Goal: Task Accomplishment & Management: Complete application form

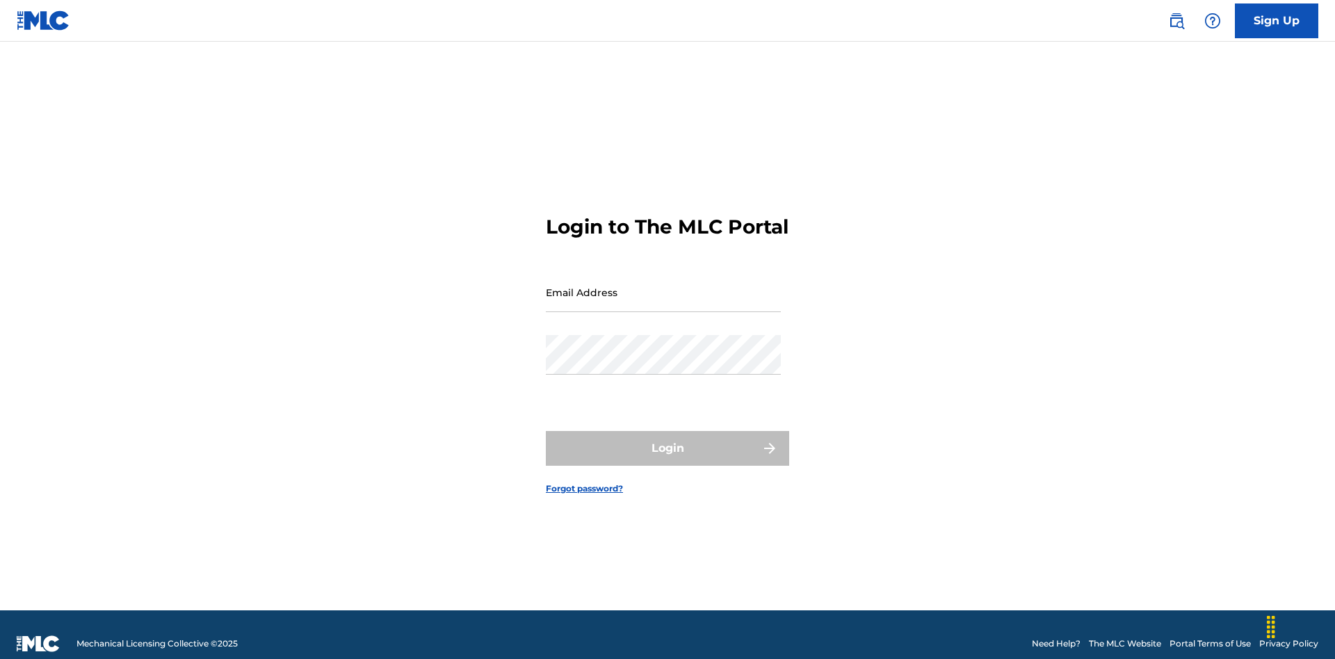
scroll to position [18, 0]
click at [663, 286] on input "Email Address" at bounding box center [663, 293] width 235 height 40
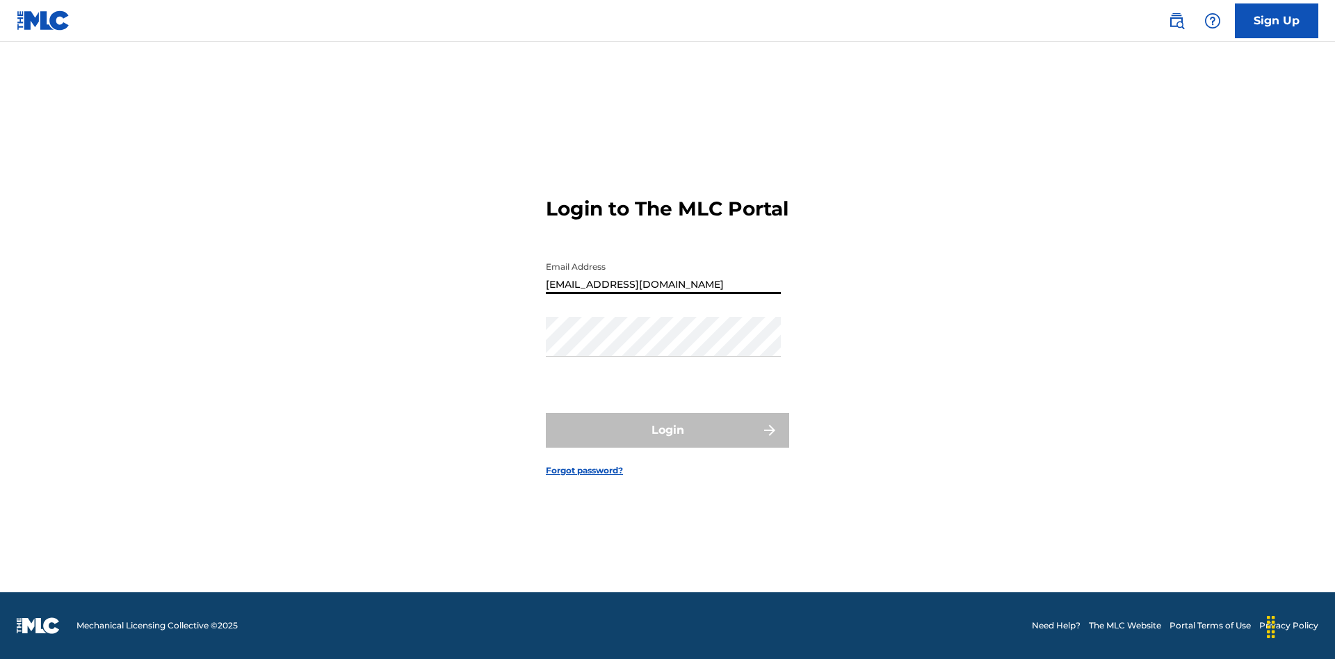
type input "[EMAIL_ADDRESS][DOMAIN_NAME]"
click at [667, 442] on button "Login" at bounding box center [667, 430] width 243 height 35
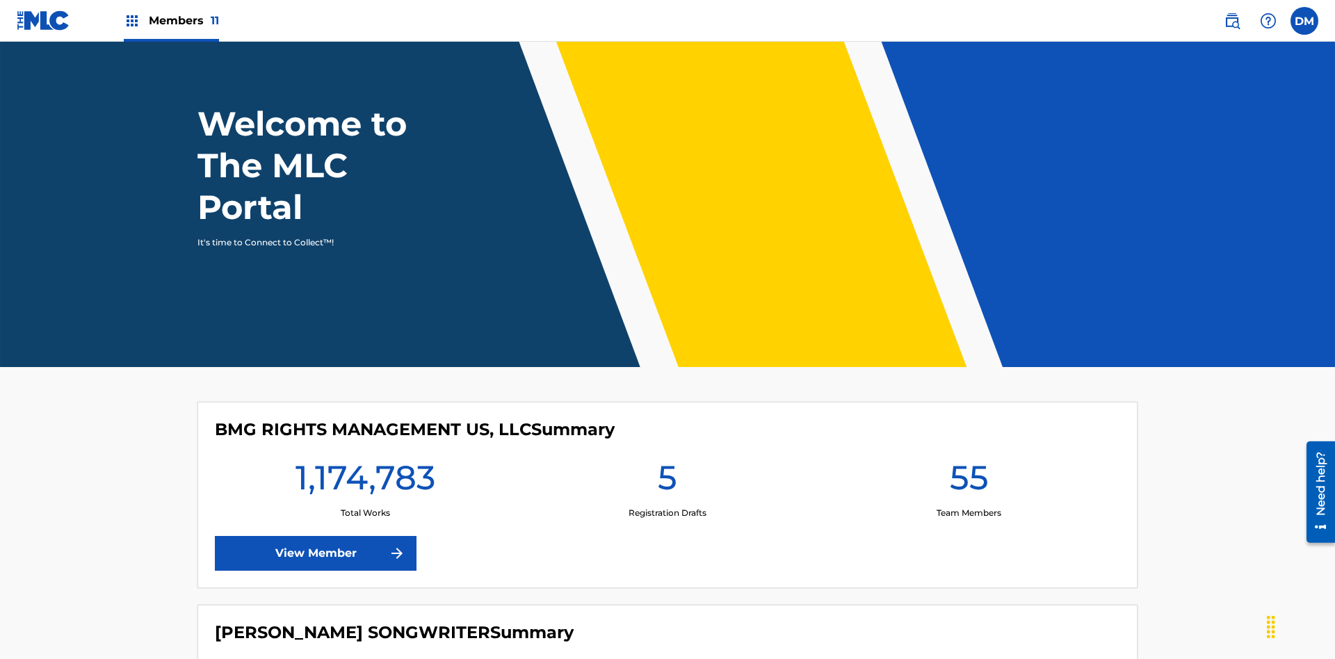
click at [171, 20] on span "Members 11" at bounding box center [184, 21] width 70 height 16
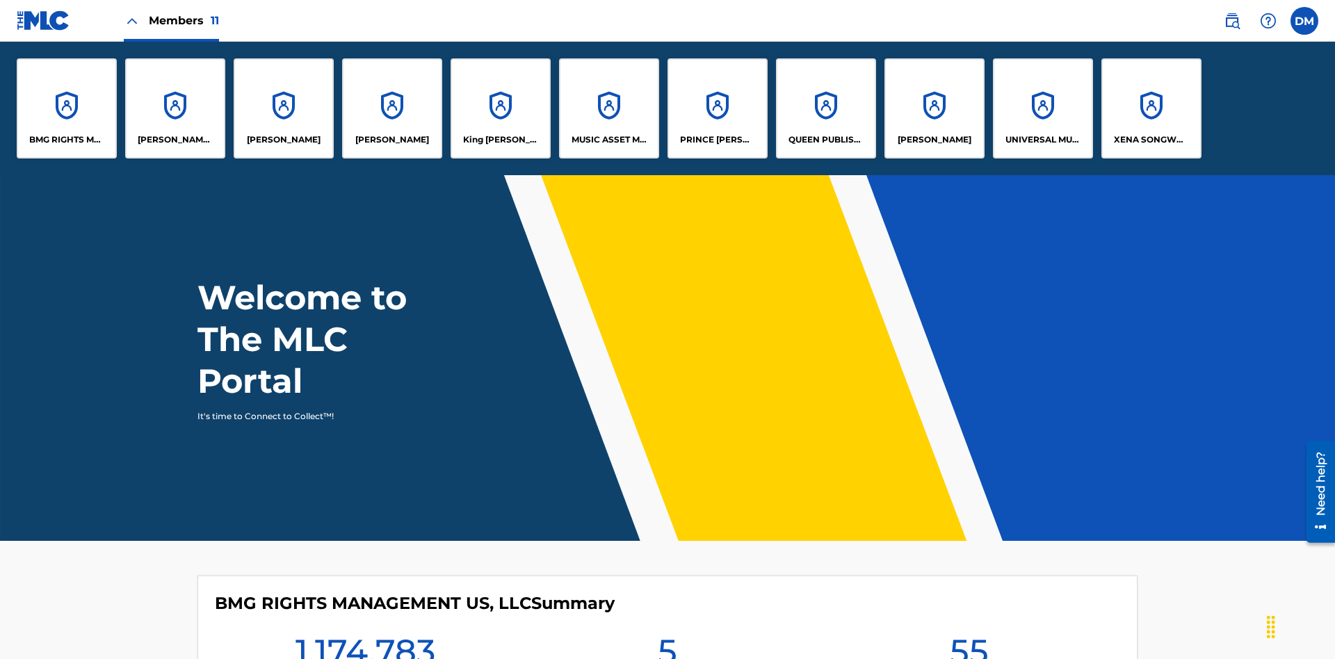
click at [1042, 140] on p "UNIVERSAL MUSIC PUB GROUP" at bounding box center [1043, 139] width 76 height 13
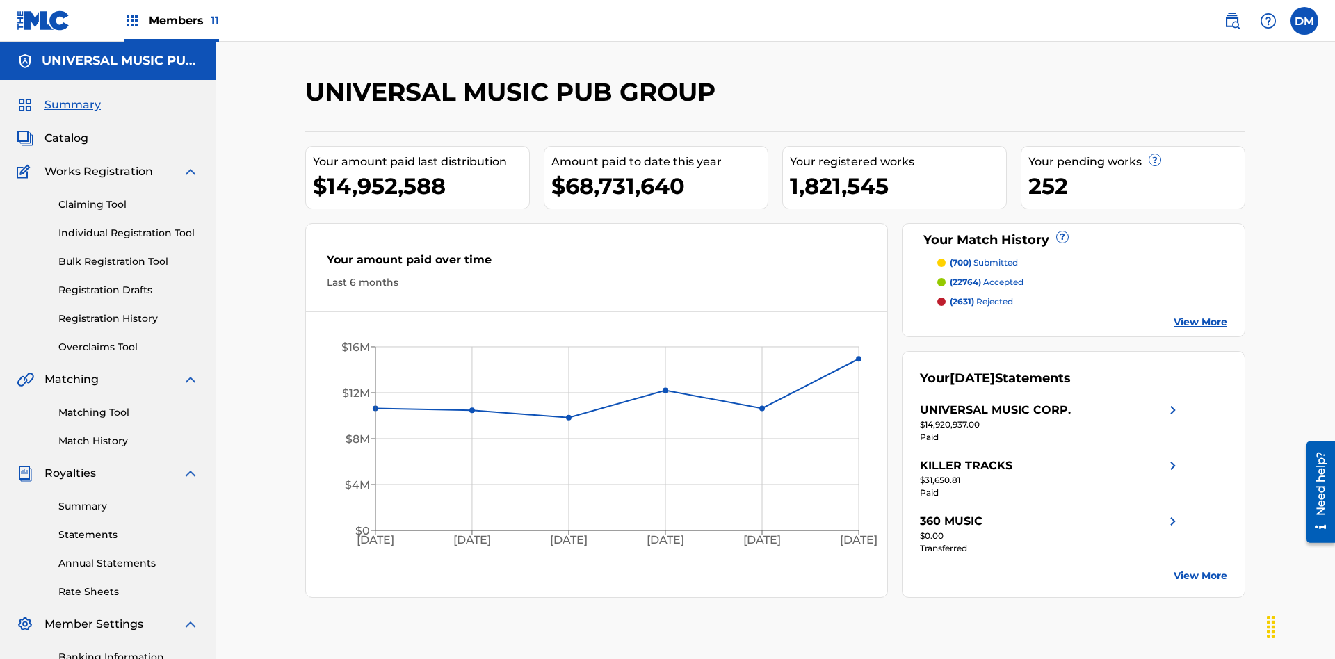
click at [129, 226] on link "Individual Registration Tool" at bounding box center [128, 233] width 140 height 15
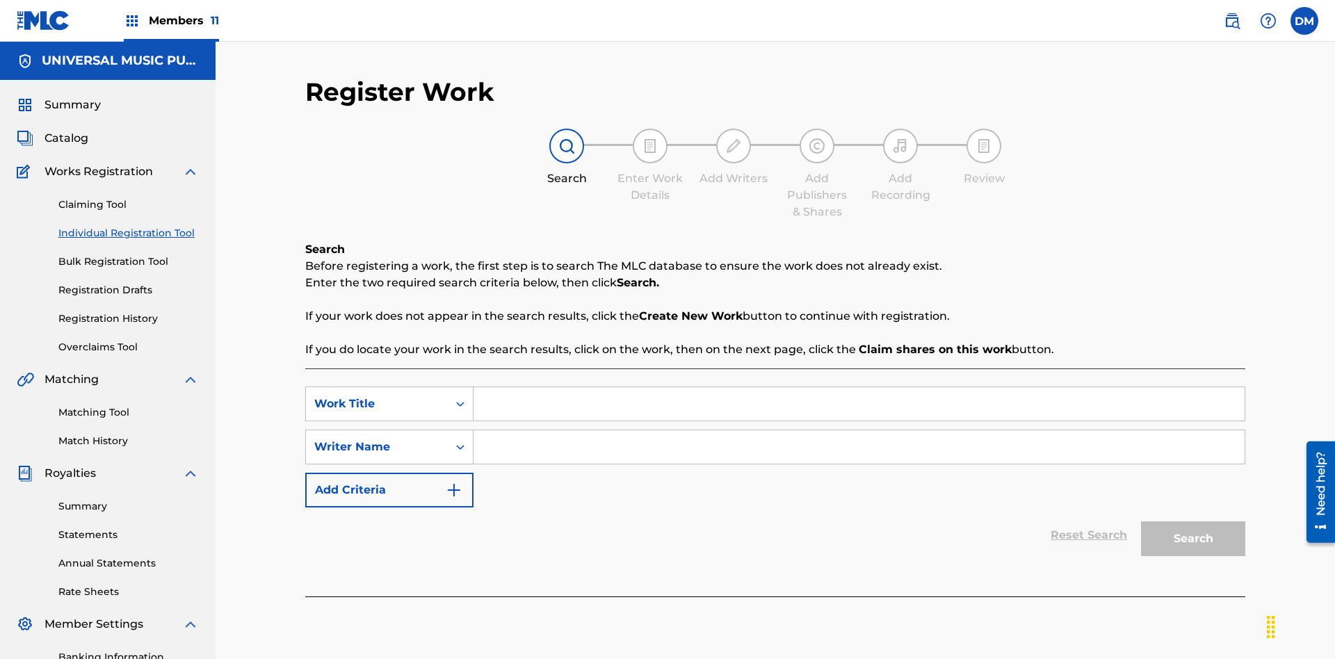
click at [859, 387] on input "Search Form" at bounding box center [858, 403] width 771 height 33
type input "Save At Work Details Prior To Adding Alternative Titles"
click at [859, 430] on input "Search Form" at bounding box center [858, 446] width 771 height 33
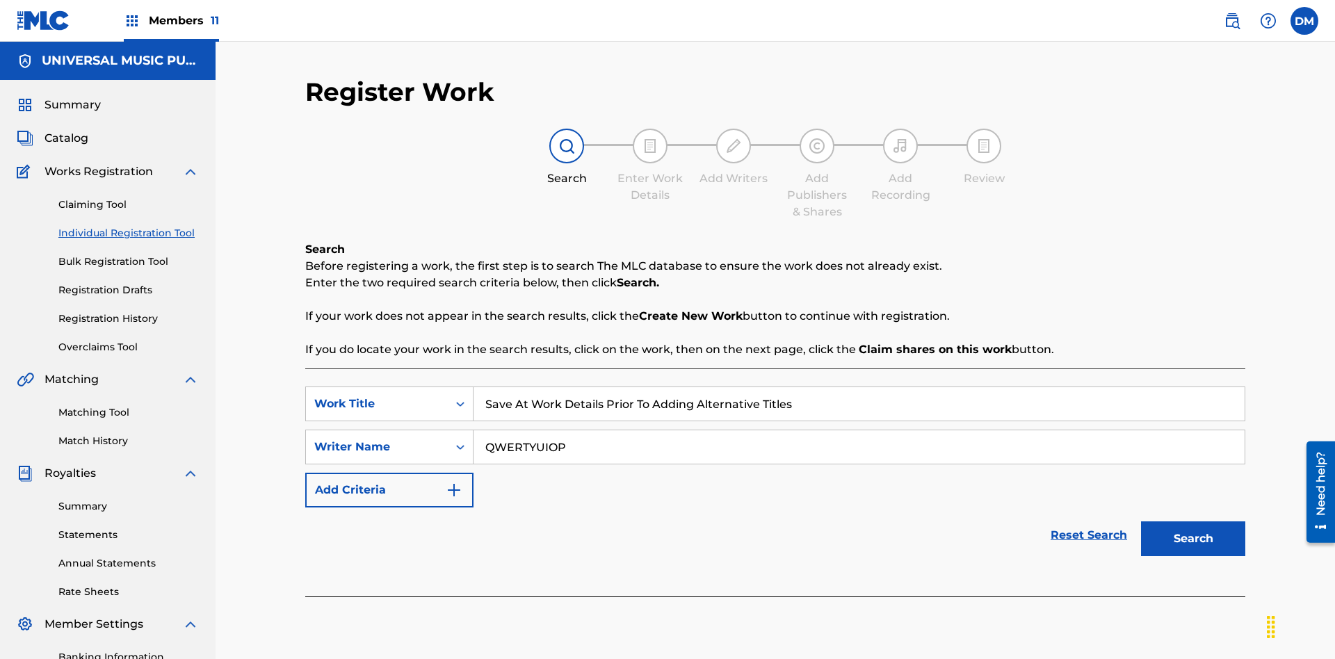
type input "QWERTYUIOP"
click at [1193, 521] on button "Search" at bounding box center [1193, 538] width 104 height 35
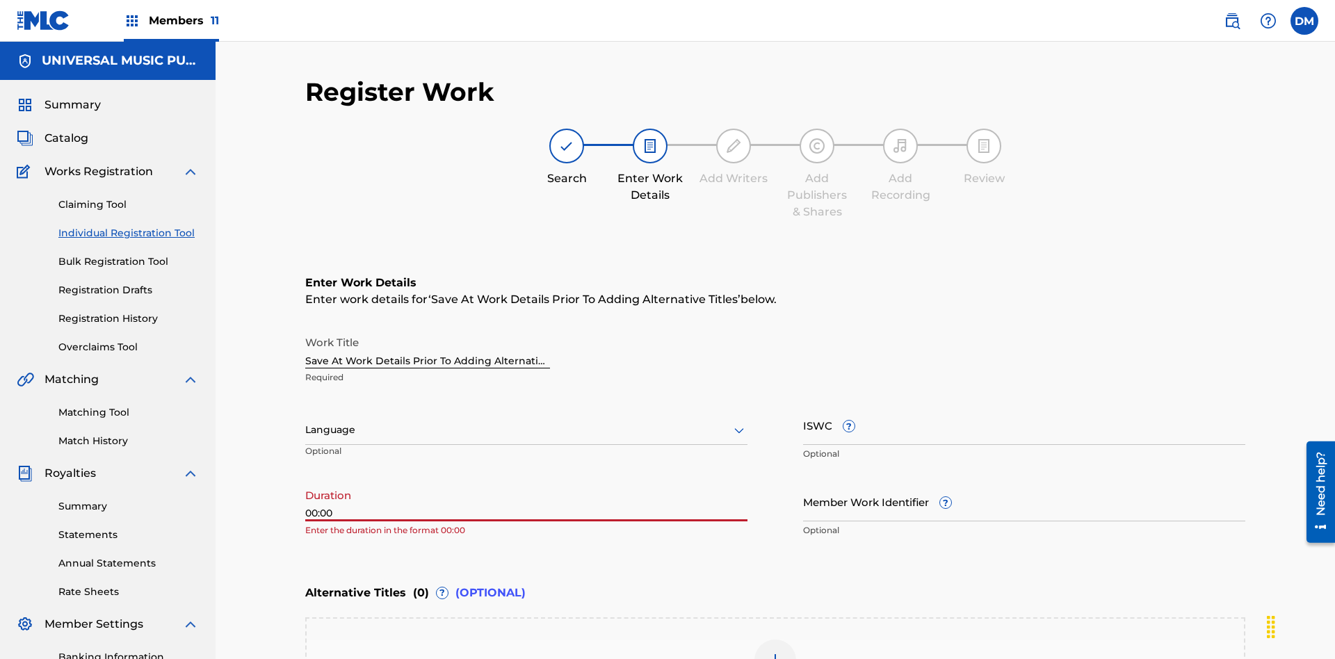
click at [739, 422] on icon at bounding box center [739, 430] width 17 height 17
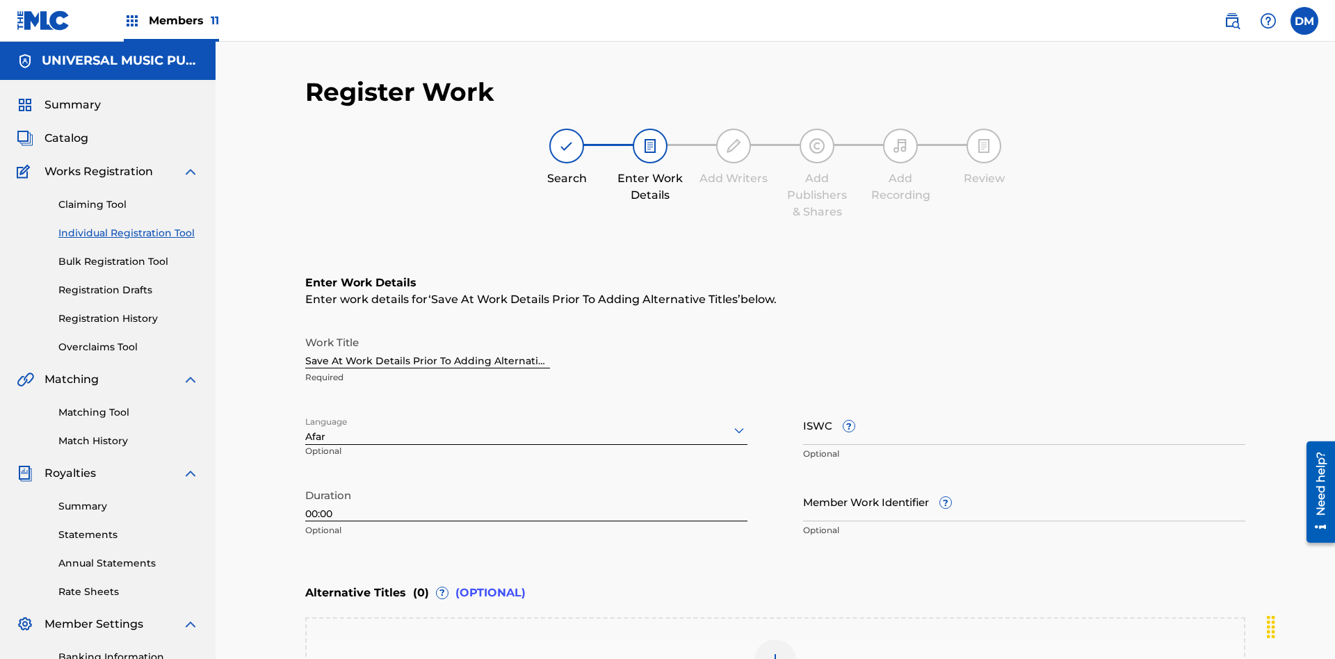
click at [1024, 482] on input "Member Work Identifier ?" at bounding box center [1024, 502] width 442 height 40
click at [1024, 405] on input "ISWC ?" at bounding box center [1024, 425] width 442 height 40
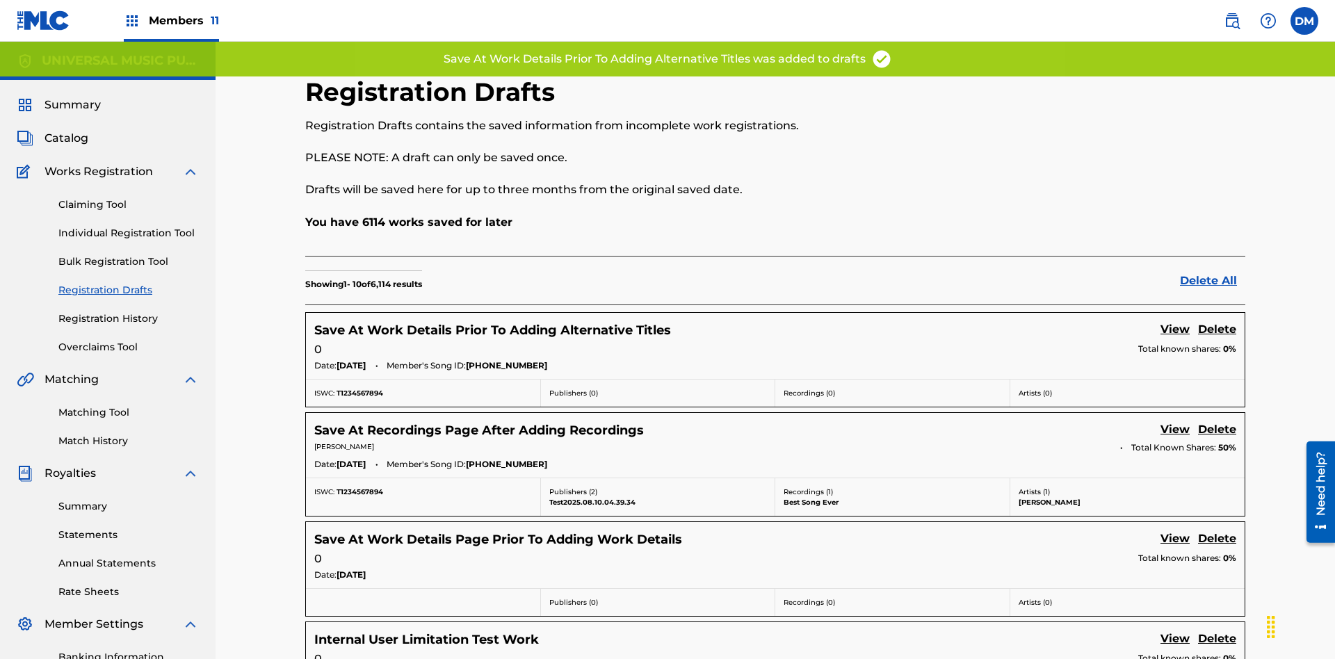
click at [1175, 321] on link "View" at bounding box center [1174, 330] width 29 height 19
